Goal: Task Accomplishment & Management: Use online tool/utility

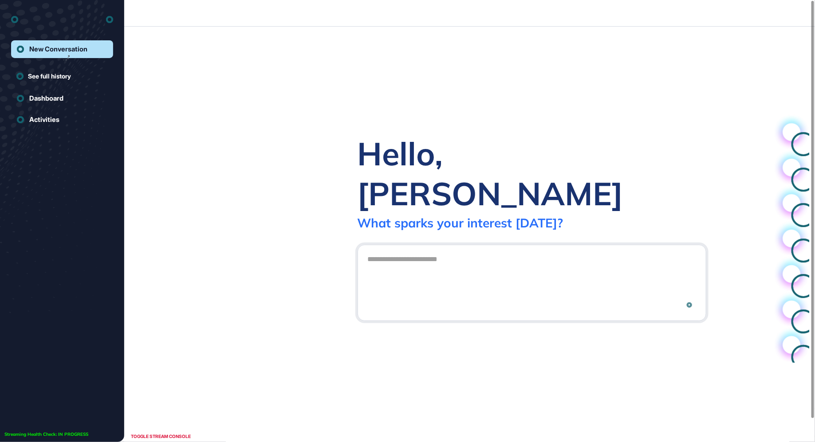
scroll to position [0, 0]
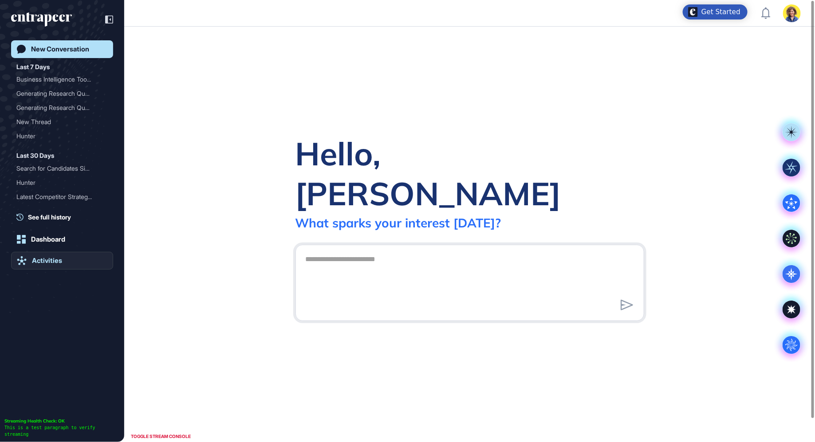
click at [31, 264] on link "Activities" at bounding box center [62, 261] width 102 height 18
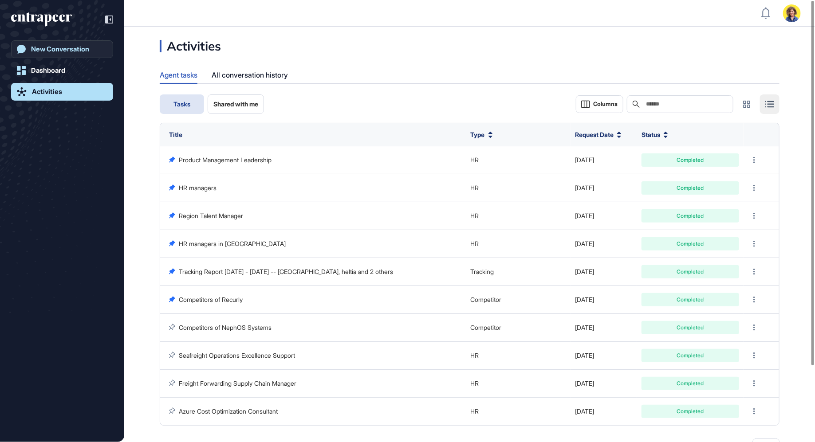
click at [39, 48] on div "New Conversation" at bounding box center [60, 49] width 58 height 8
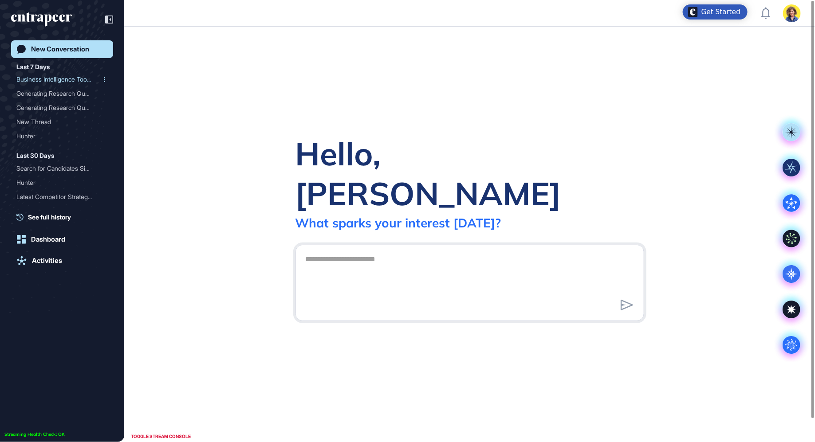
click at [104, 79] on icon at bounding box center [104, 79] width 1 height 5
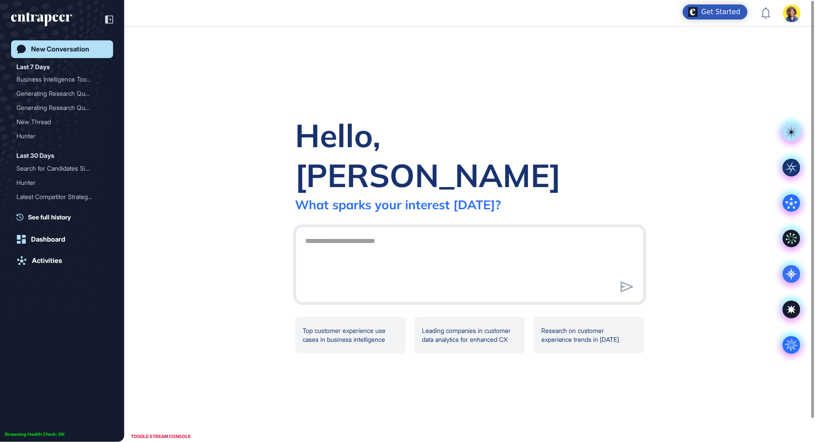
click at [47, 260] on div "Activities" at bounding box center [47, 261] width 30 height 8
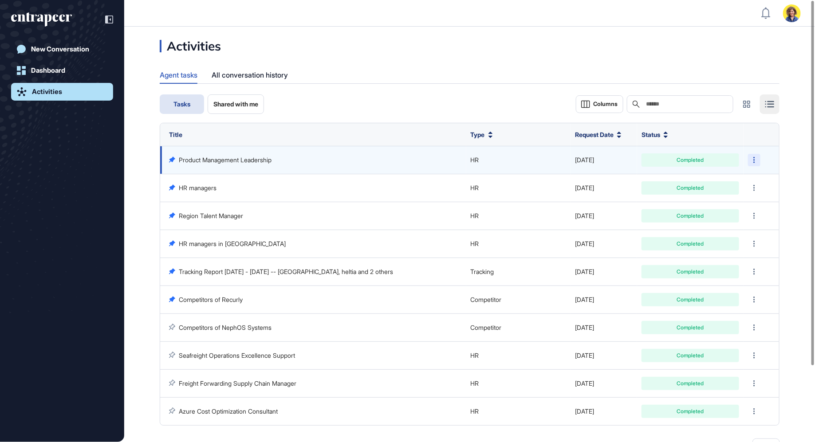
click at [758, 160] on div at bounding box center [754, 160] width 12 height 12
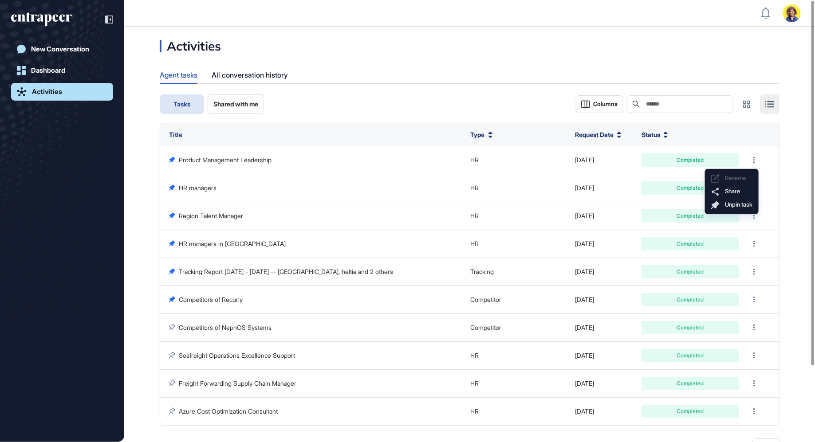
click at [401, 83] on div "Agent tasks All conversation history" at bounding box center [470, 75] width 620 height 17
click at [256, 75] on div "All conversation history" at bounding box center [250, 75] width 76 height 17
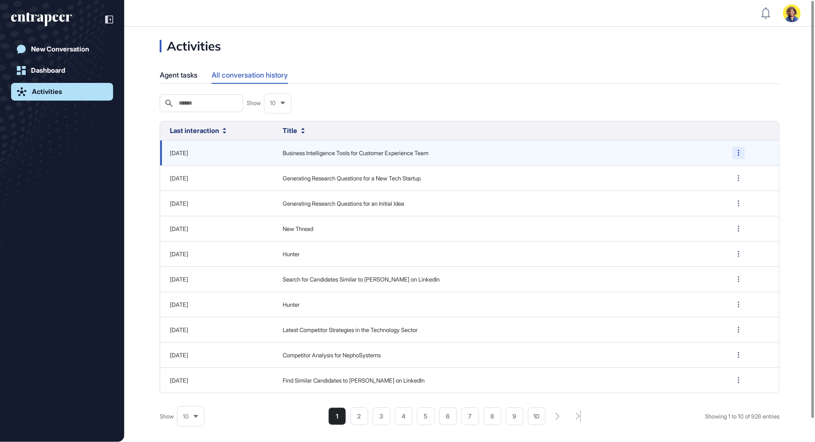
click at [740, 155] on div at bounding box center [739, 153] width 12 height 12
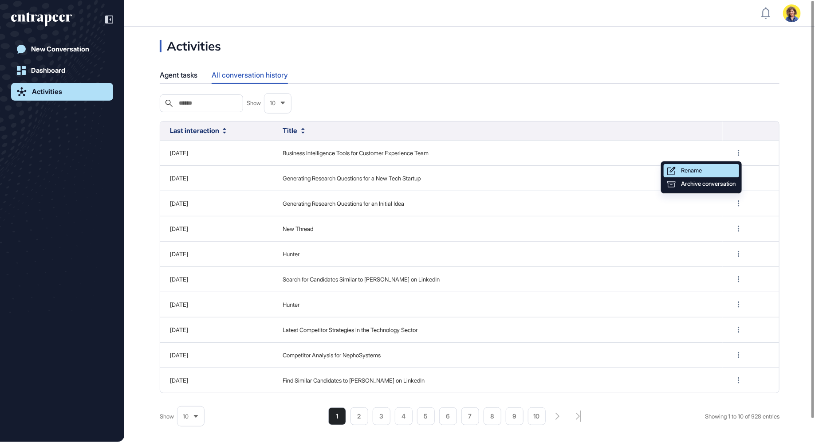
click at [702, 172] on span "Rename" at bounding box center [691, 170] width 21 height 7
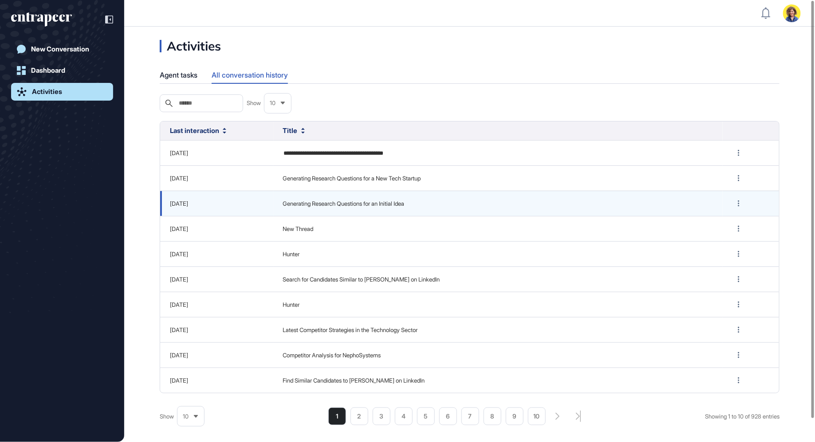
type input "**********"
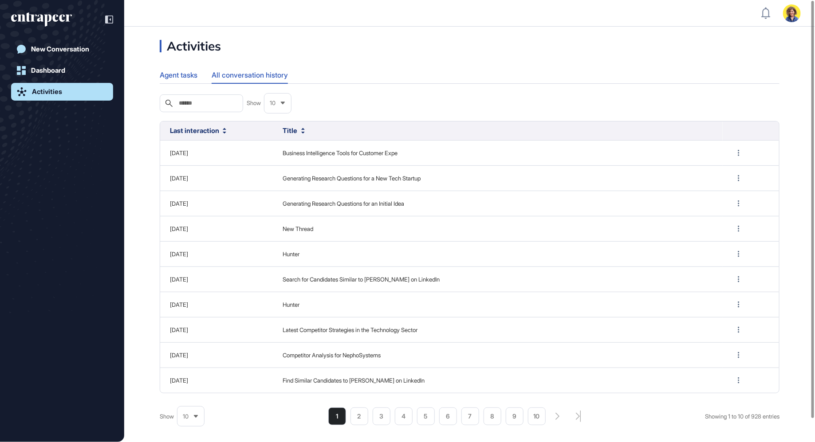
click at [162, 72] on div "Agent tasks" at bounding box center [179, 75] width 38 height 17
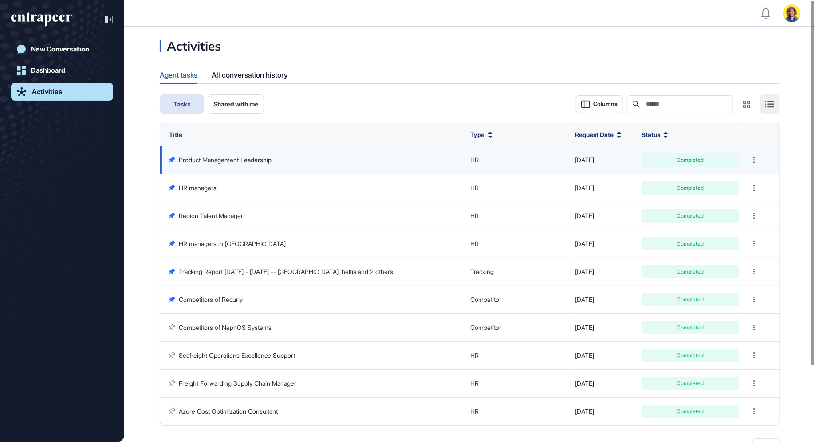
click at [752, 151] on td at bounding box center [762, 160] width 36 height 28
click at [755, 155] on div at bounding box center [754, 160] width 12 height 12
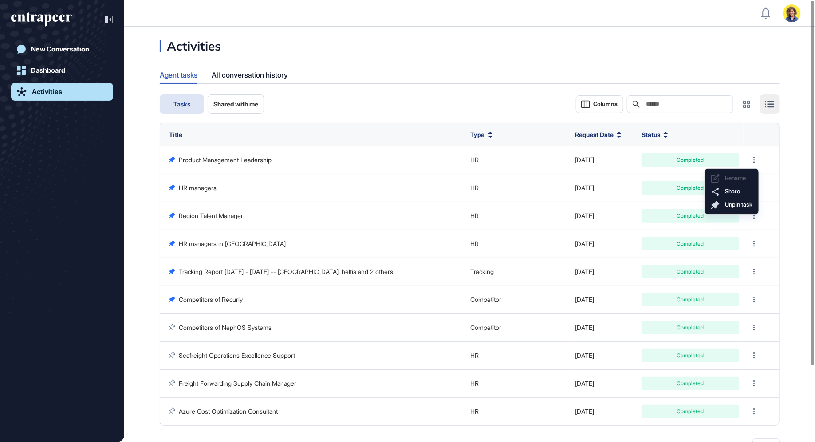
click at [493, 94] on div "Activities Agent tasks All conversation history Tasks Shared with me Columns Se…" at bounding box center [469, 269] width 691 height 459
click at [70, 50] on div "New Conversation" at bounding box center [60, 49] width 58 height 8
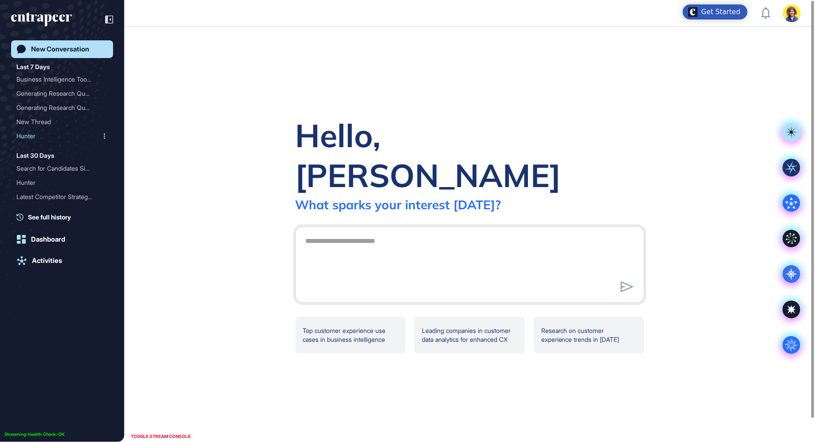
click at [39, 133] on div "Hunter" at bounding box center [58, 136] width 84 height 14
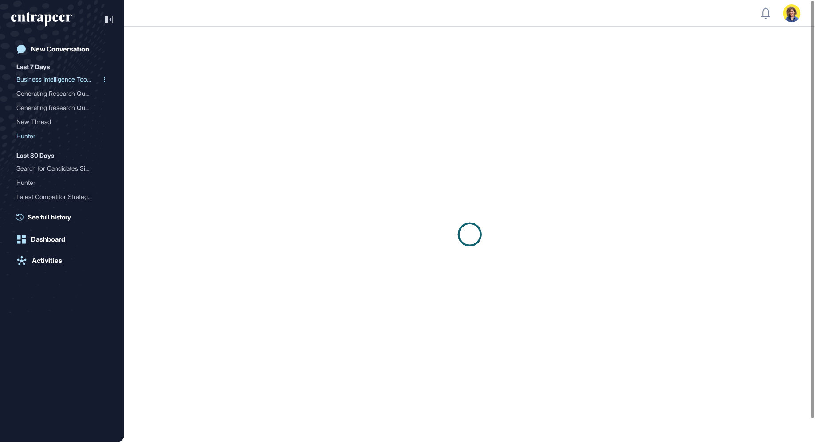
click at [60, 79] on div "Business Intelligence Too..." at bounding box center [58, 79] width 84 height 14
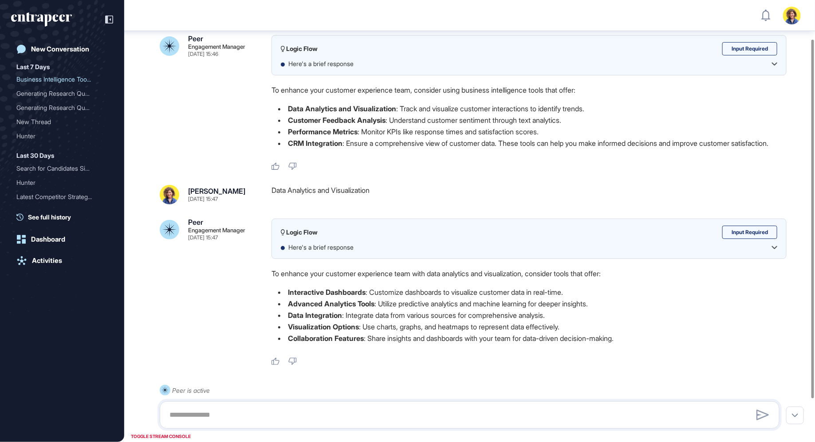
scroll to position [47, 0]
click at [31, 134] on div "Hunter" at bounding box center [58, 136] width 84 height 14
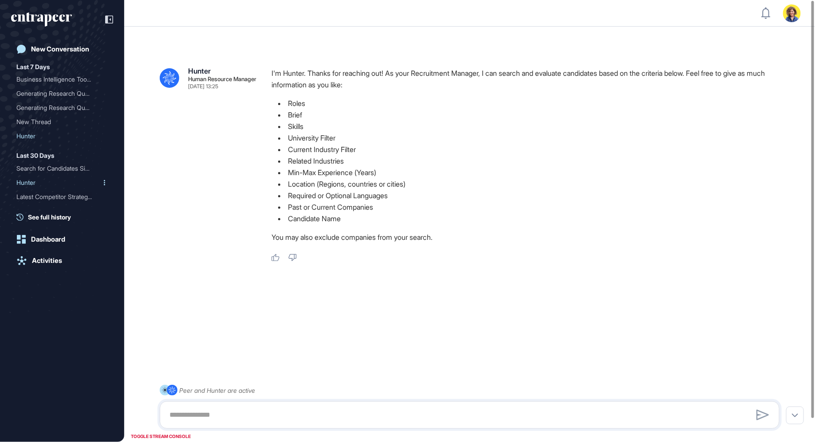
click at [28, 179] on div "Hunter" at bounding box center [58, 183] width 84 height 14
click at [39, 174] on div "Search for Candidates Sim..." at bounding box center [58, 169] width 84 height 14
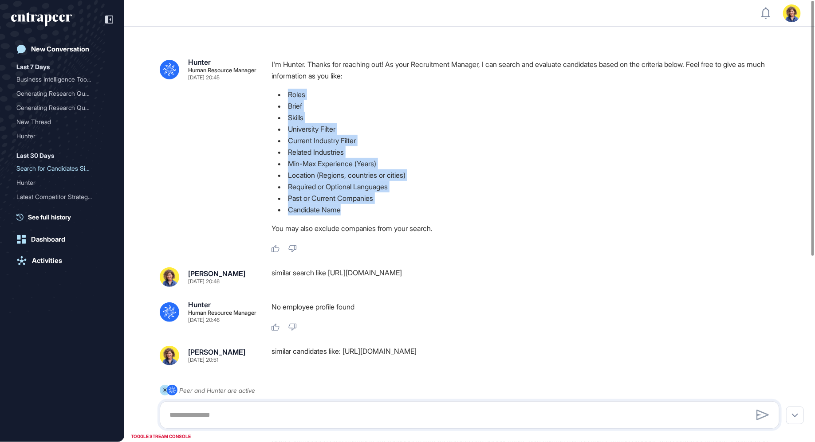
drag, startPoint x: 272, startPoint y: 88, endPoint x: 409, endPoint y: 209, distance: 182.4
click at [426, 213] on ul "Roles Brief Skills University Filter Current Industry Filter Related Industries…" at bounding box center [529, 152] width 515 height 127
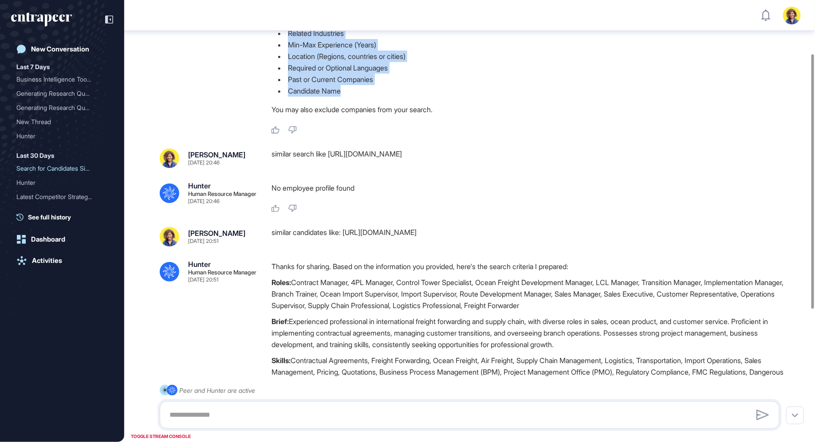
scroll to position [326, 0]
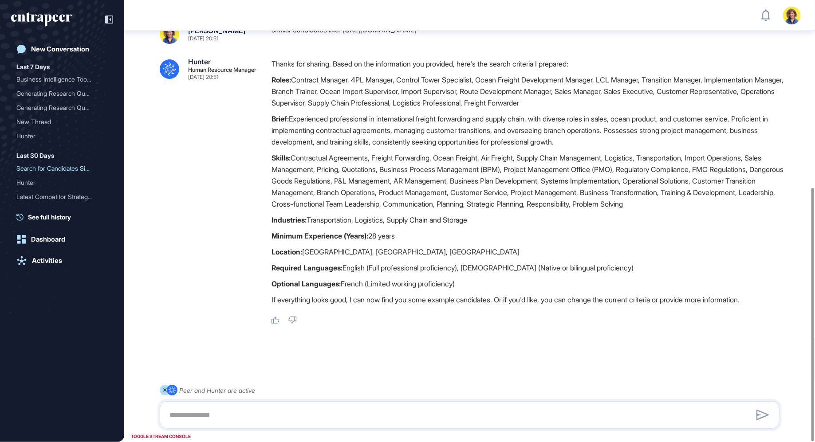
drag, startPoint x: 271, startPoint y: 77, endPoint x: 465, endPoint y: 289, distance: 287.7
click at [465, 289] on div ".cls-2{fill:#fff} Hunter Human Resource Manager [DATE] 20:51 Thanks for sharing…" at bounding box center [470, 191] width 620 height 267
drag, startPoint x: 465, startPoint y: 289, endPoint x: 459, endPoint y: 273, distance: 16.7
click at [465, 288] on p "Optional Languages: French (Limited working proficiency)" at bounding box center [529, 284] width 515 height 12
click at [411, 196] on p "Skills: Contractual Agreements, Freight Forwarding, Ocean Freight, Air Freight,…" at bounding box center [529, 181] width 515 height 58
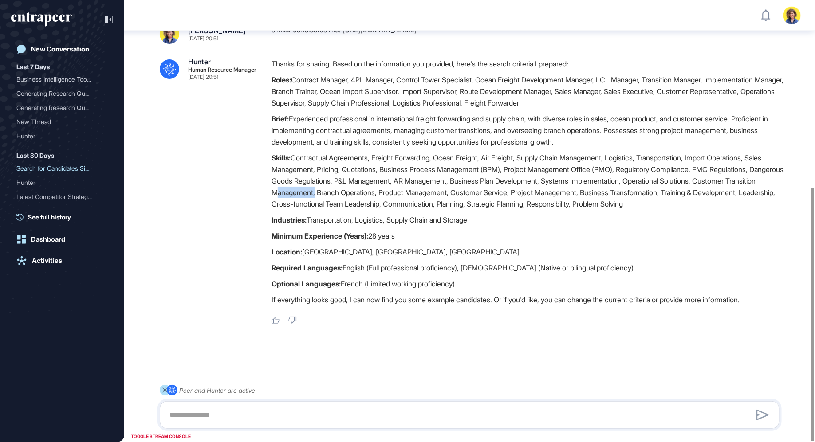
click at [411, 196] on p "Skills: Contractual Agreements, Freight Forwarding, Ocean Freight, Air Freight,…" at bounding box center [529, 181] width 515 height 58
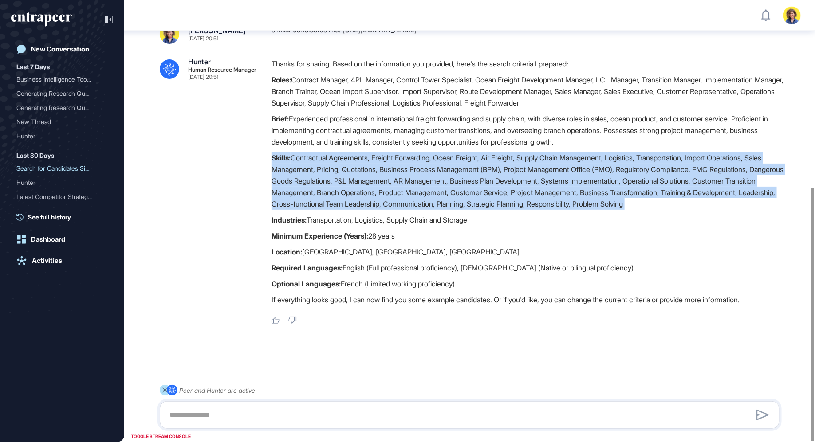
click at [411, 196] on p "Skills: Contractual Agreements, Freight Forwarding, Ocean Freight, Air Freight,…" at bounding box center [529, 181] width 515 height 58
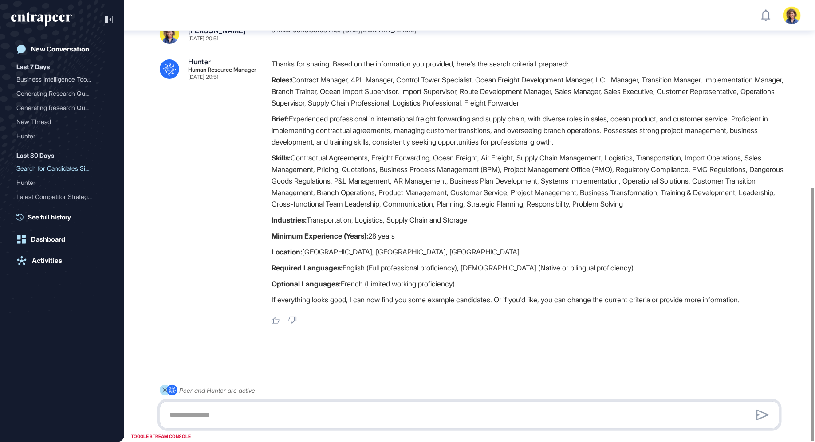
click at [252, 412] on textarea at bounding box center [470, 415] width 611 height 18
type textarea "*"
type textarea "**********"
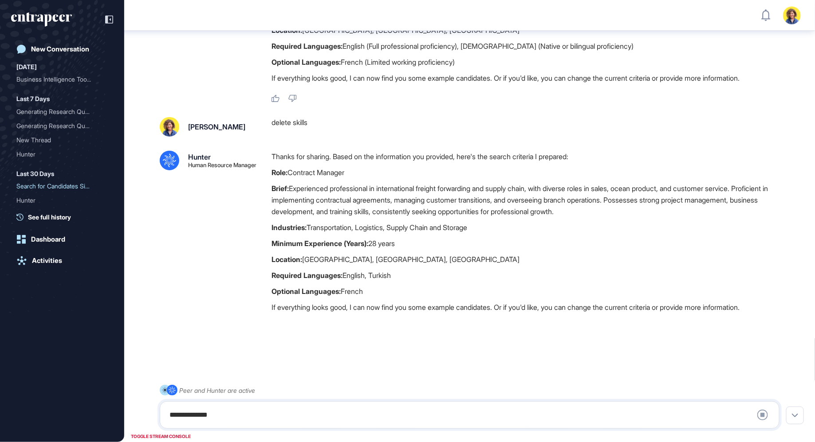
scroll to position [549, 0]
click at [213, 417] on textarea "**********" at bounding box center [470, 415] width 611 height 18
type textarea "******"
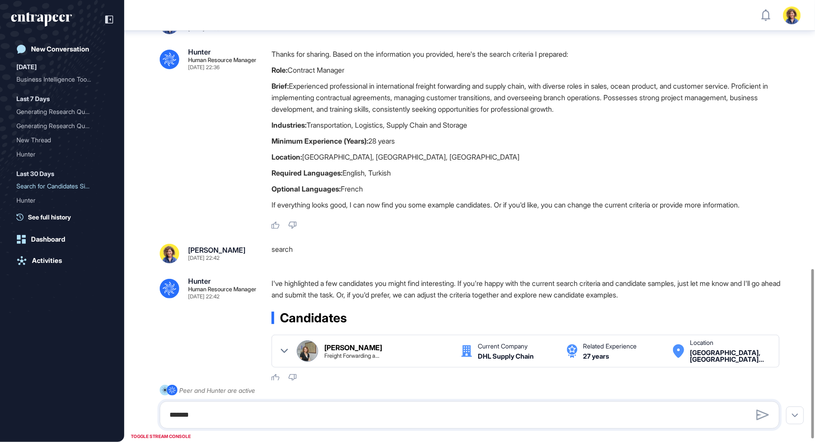
scroll to position [701, 0]
